Goal: Navigation & Orientation: Understand site structure

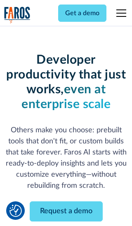
scroll to position [99, 0]
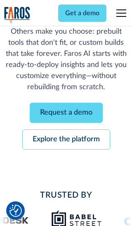
click at [66, 113] on link "Request a demo" at bounding box center [66, 113] width 73 height 20
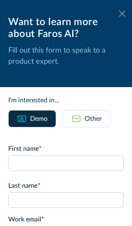
click at [122, 14] on icon at bounding box center [122, 13] width 7 height 6
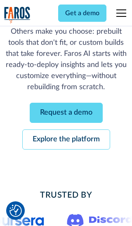
scroll to position [126, 0]
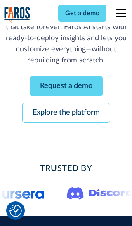
click at [66, 113] on link "Explore the platform" at bounding box center [66, 113] width 88 height 20
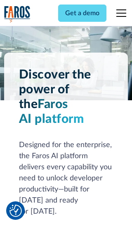
scroll to position [6185, 0]
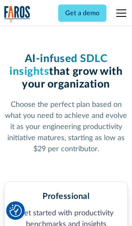
scroll to position [1276, 0]
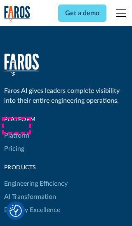
click at [16, 129] on link "Platform" at bounding box center [16, 135] width 25 height 13
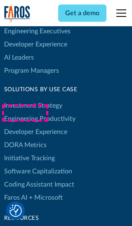
click at [25, 139] on link "DORA Metrics" at bounding box center [25, 145] width 42 height 13
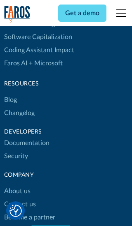
click at [19, 113] on link "Changelog" at bounding box center [19, 113] width 30 height 13
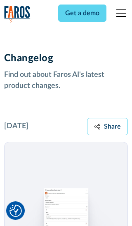
scroll to position [9945, 0]
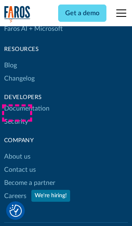
click at [17, 150] on link "About us" at bounding box center [17, 156] width 26 height 13
